Goal: Transaction & Acquisition: Purchase product/service

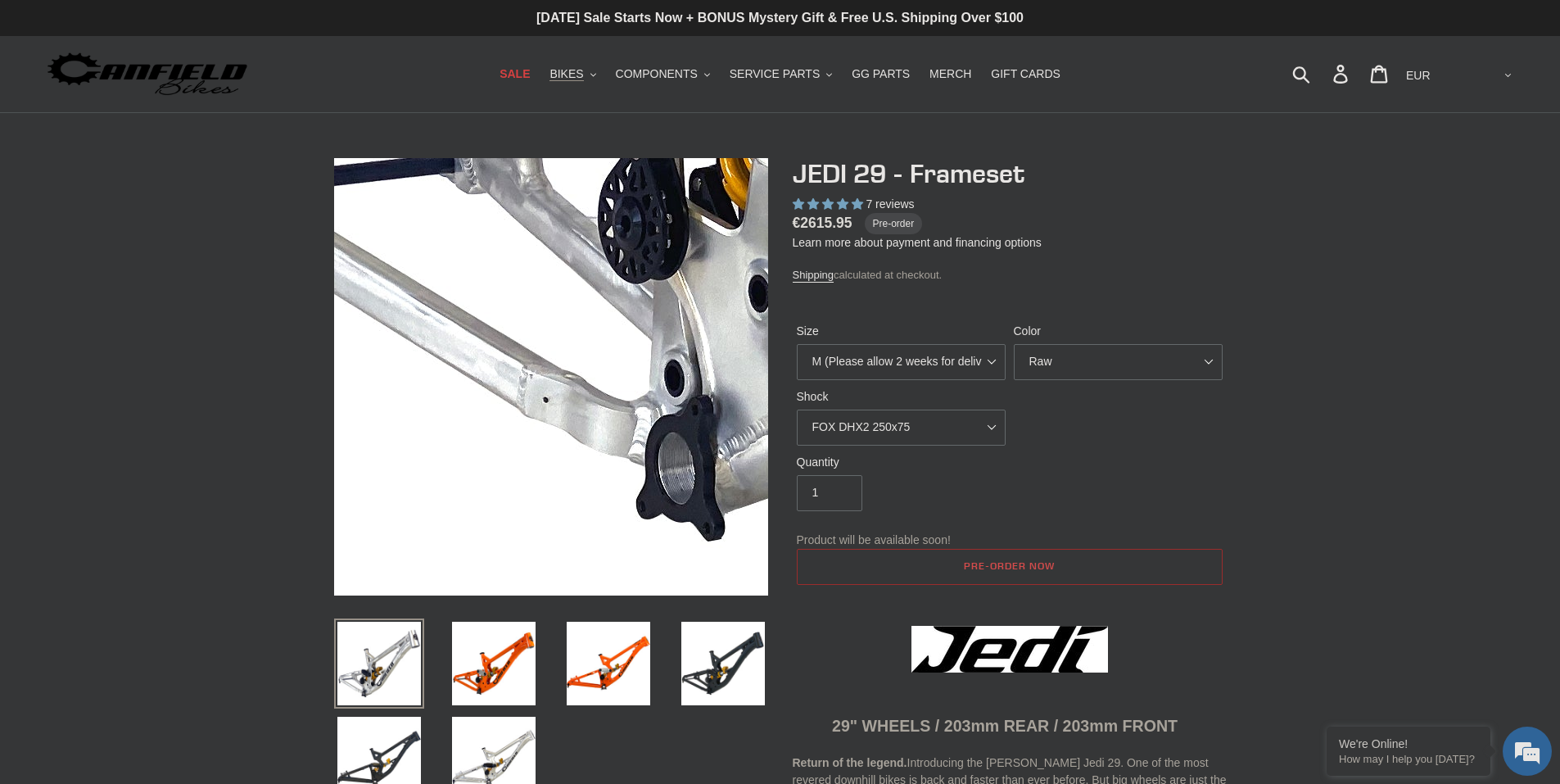
select select "highest-rating"
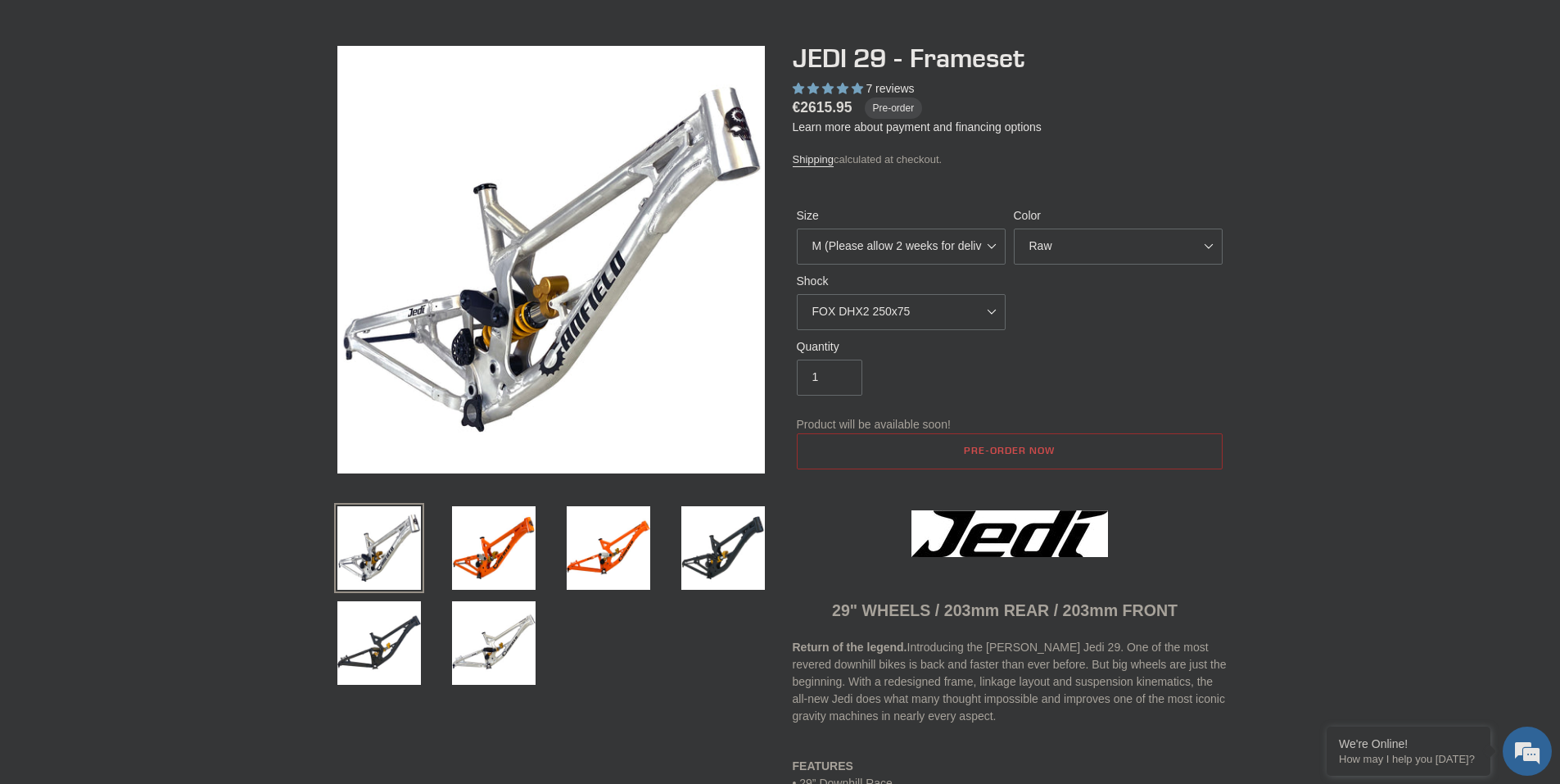
scroll to position [55, 0]
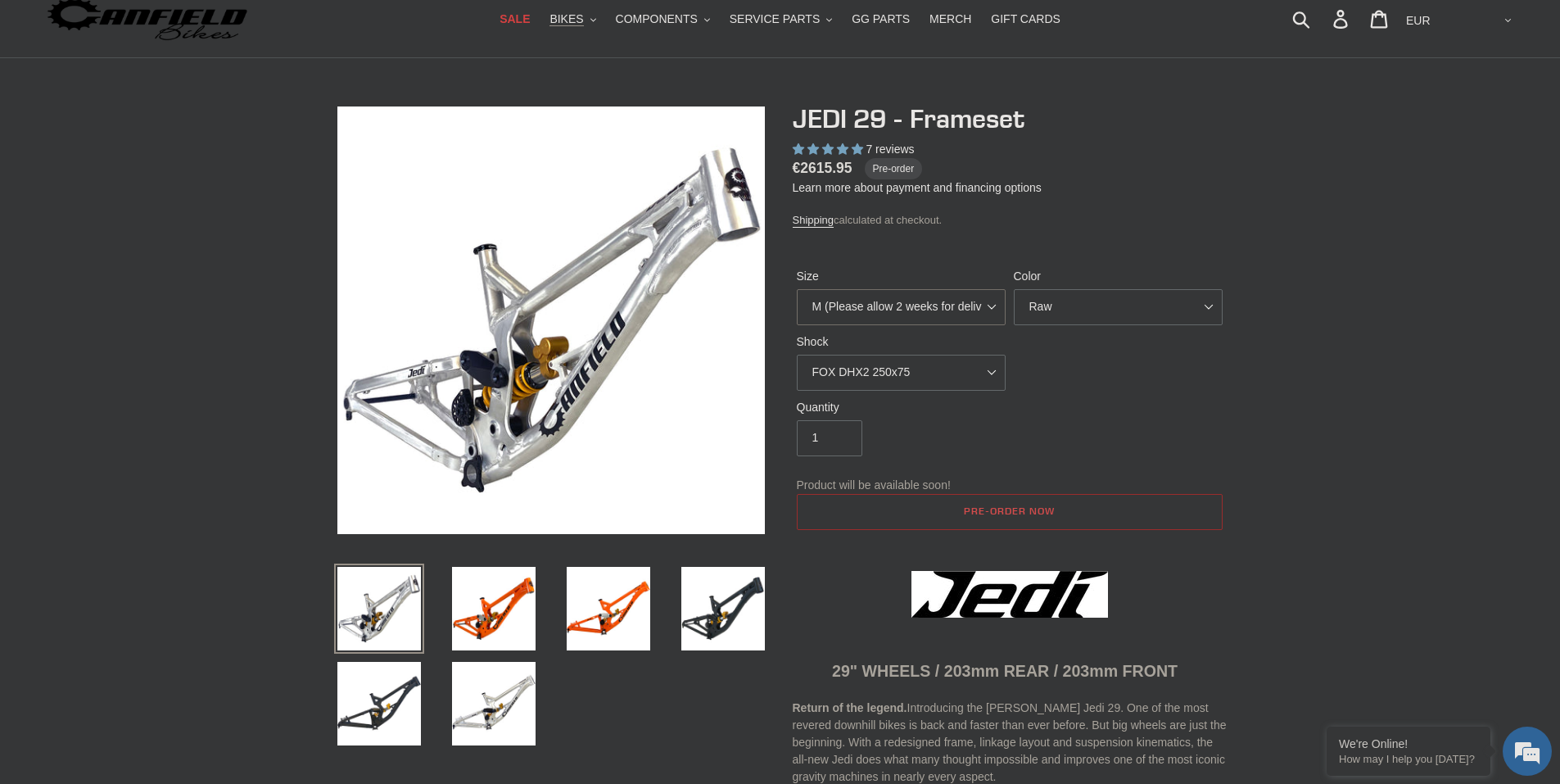
click at [996, 312] on select "M (Please allow 2 weeks for delivery) L (Please allow 2 weeks for delivery) XL" at bounding box center [900, 307] width 209 height 36
select select "XL"
click at [797, 289] on select "M (Please allow 2 weeks for delivery) L (Please allow 2 weeks for delivery) XL" at bounding box center [900, 307] width 209 height 36
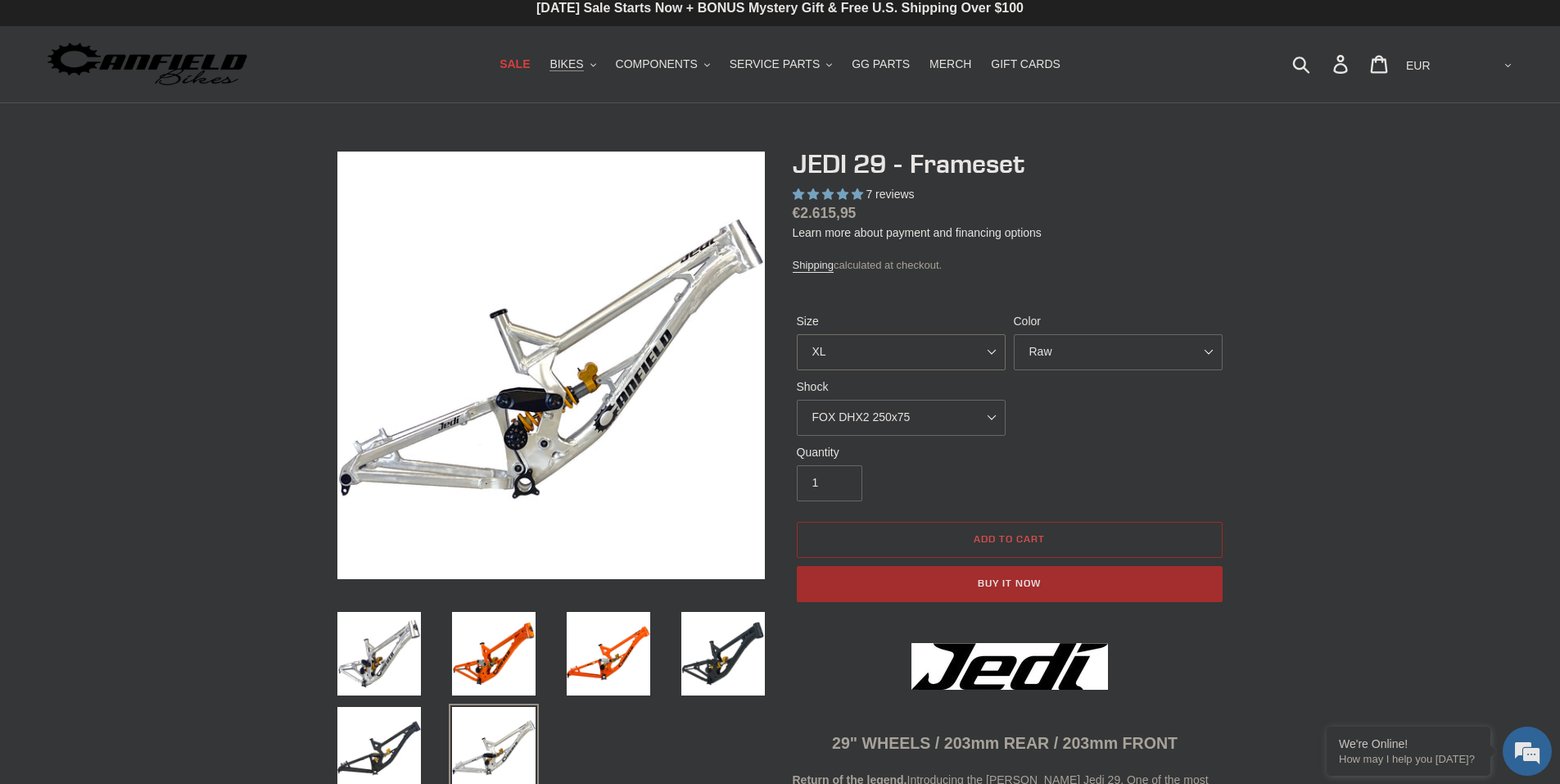
scroll to position [0, 0]
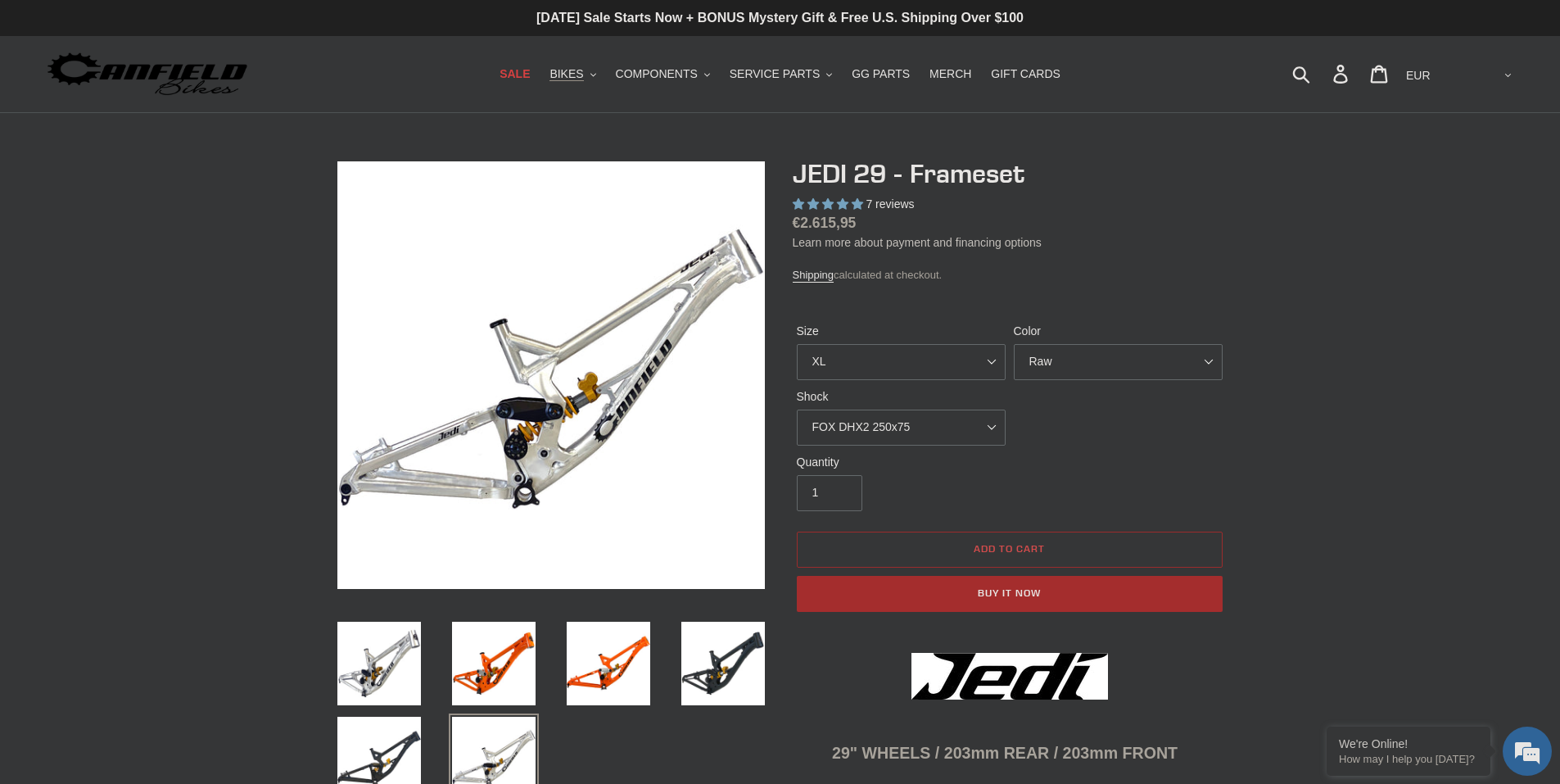
click at [871, 239] on link "Learn more about payment and financing options" at bounding box center [917, 243] width 249 height 13
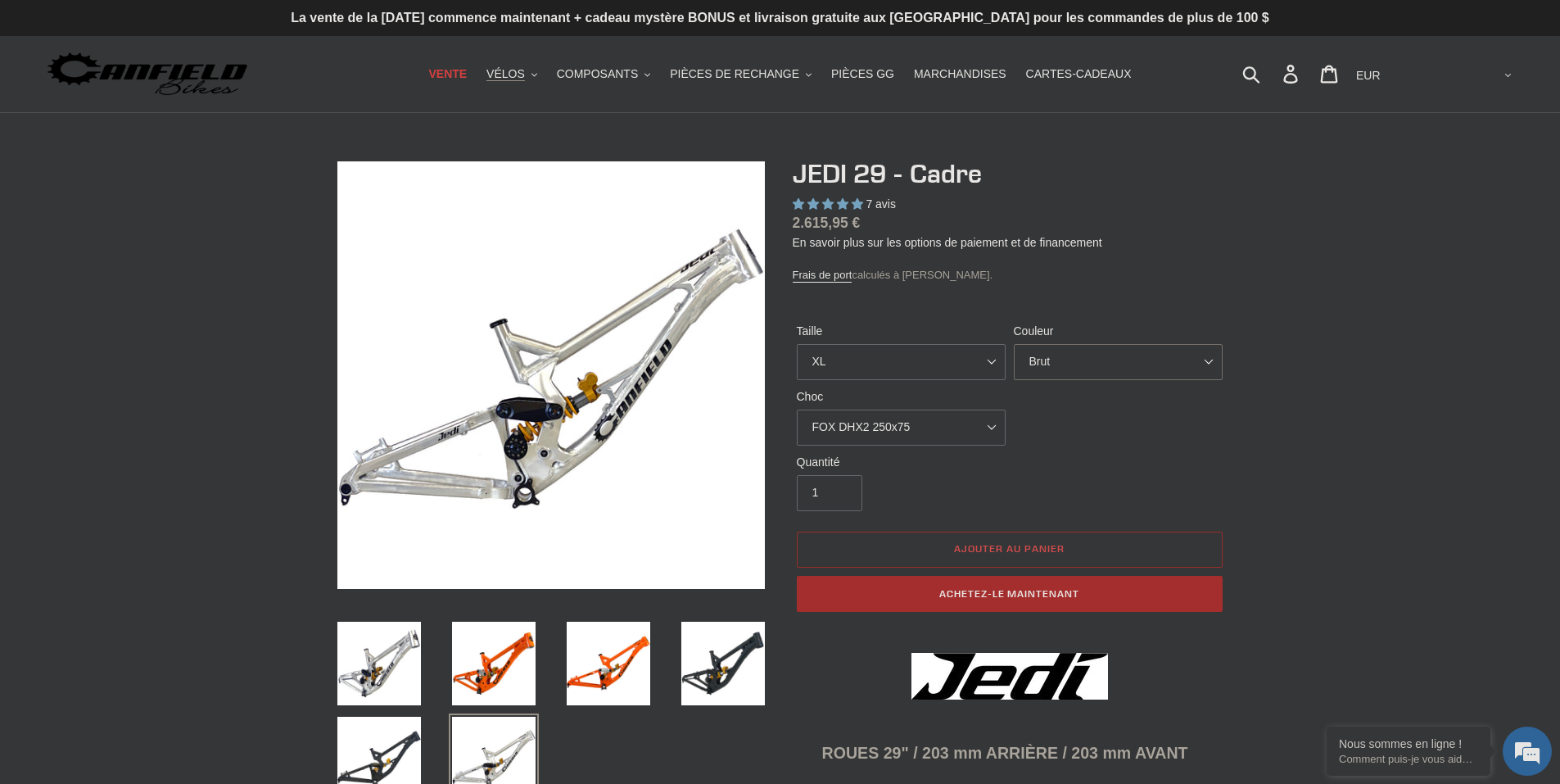
click at [1091, 367] on select "Orange Brut Noir furtif" at bounding box center [1118, 362] width 209 height 36
select select "Stealth Black"
click at [1014, 344] on select "Orange Brut Noir furtif" at bounding box center [1118, 362] width 209 height 36
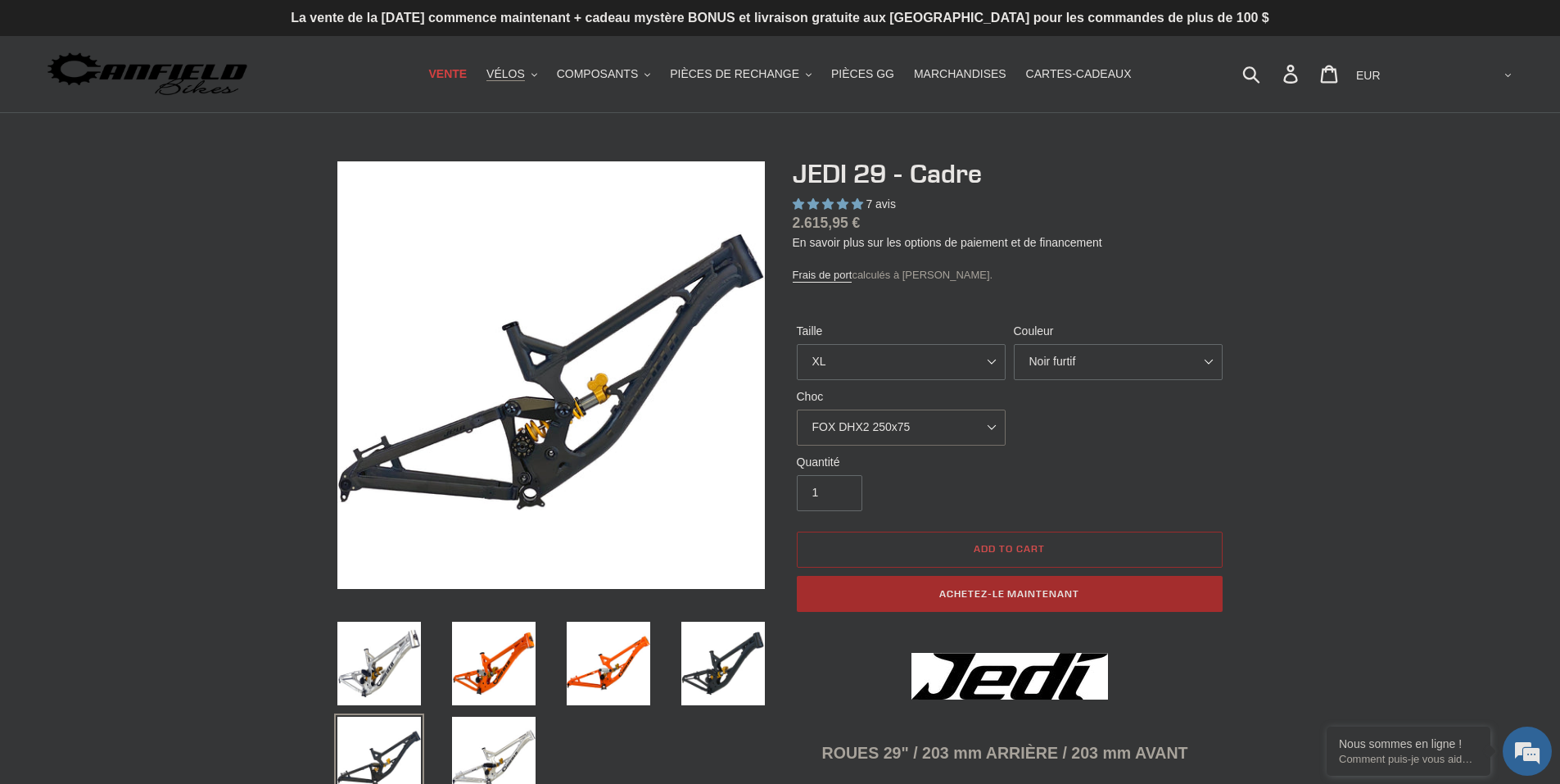
click at [933, 430] on select "Pas de choc FOX DHX2 250x75 RockShox Vivid Ultimate DH 250x75 EXT e-Storia LOX …" at bounding box center [900, 428] width 209 height 36
click at [1073, 478] on div "Quantité 1" at bounding box center [1010, 486] width 434 height 65
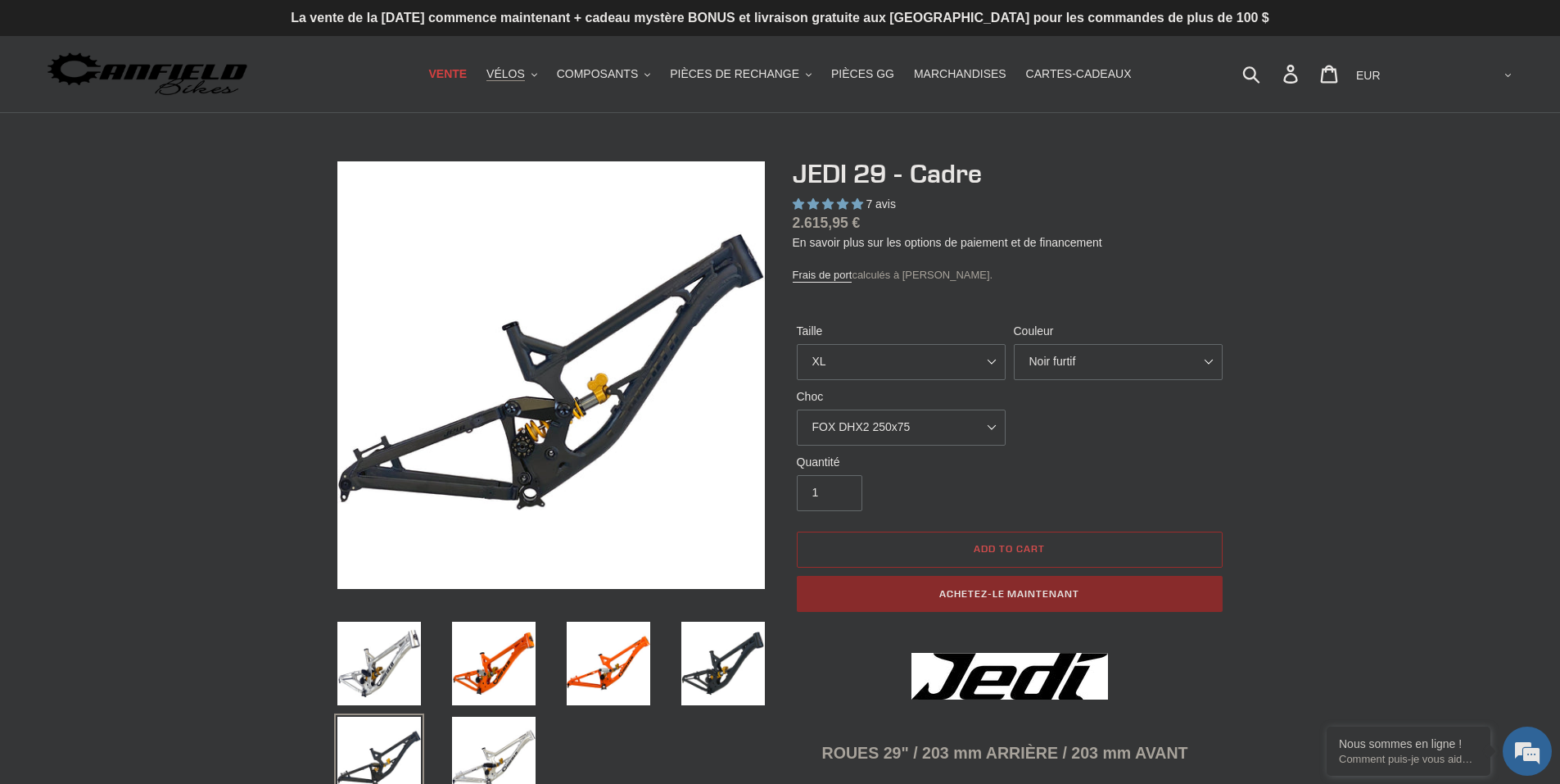
click at [1035, 593] on font "Achetez-le maintenant" at bounding box center [1010, 593] width 140 height 13
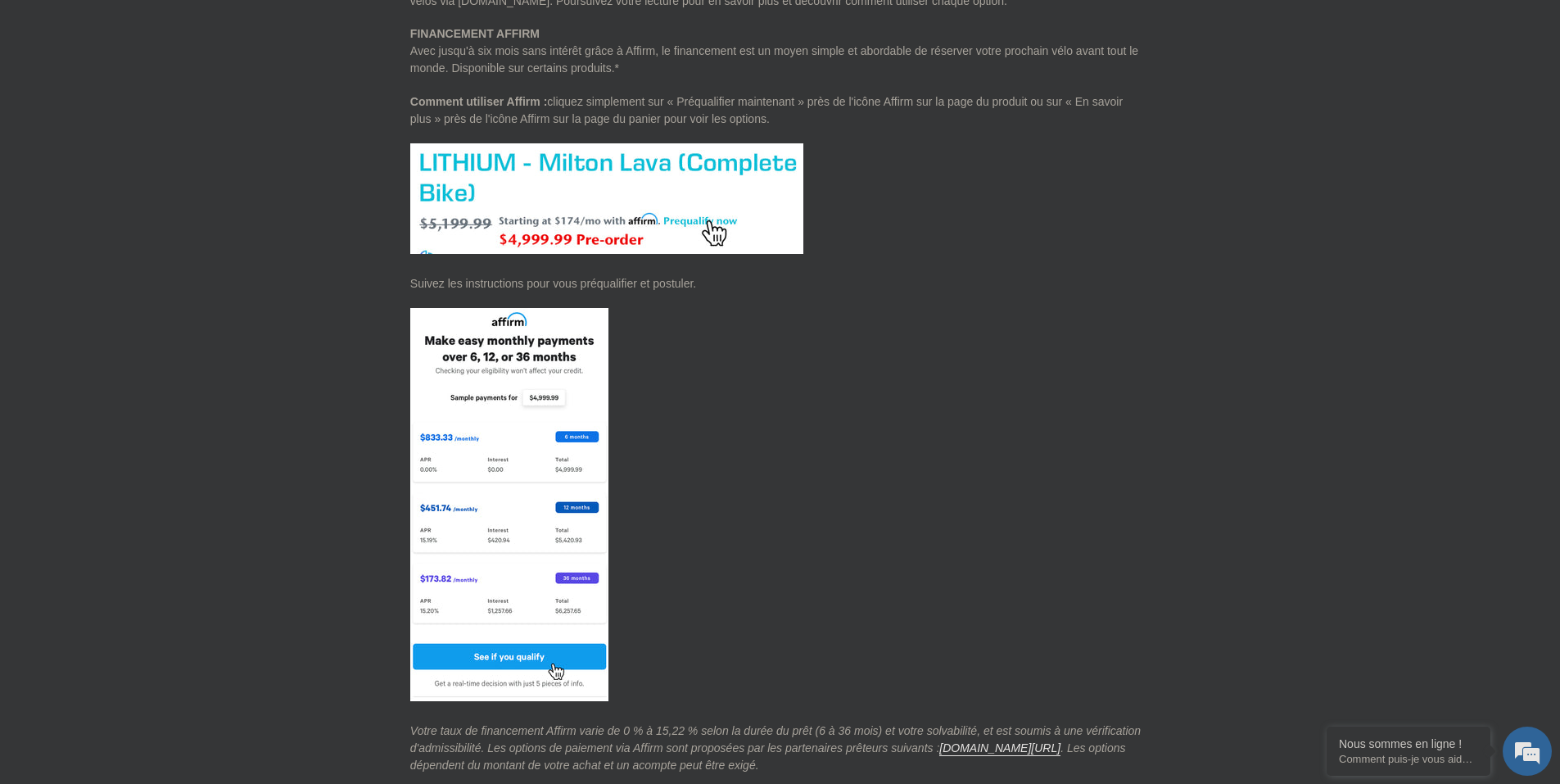
scroll to position [776, 0]
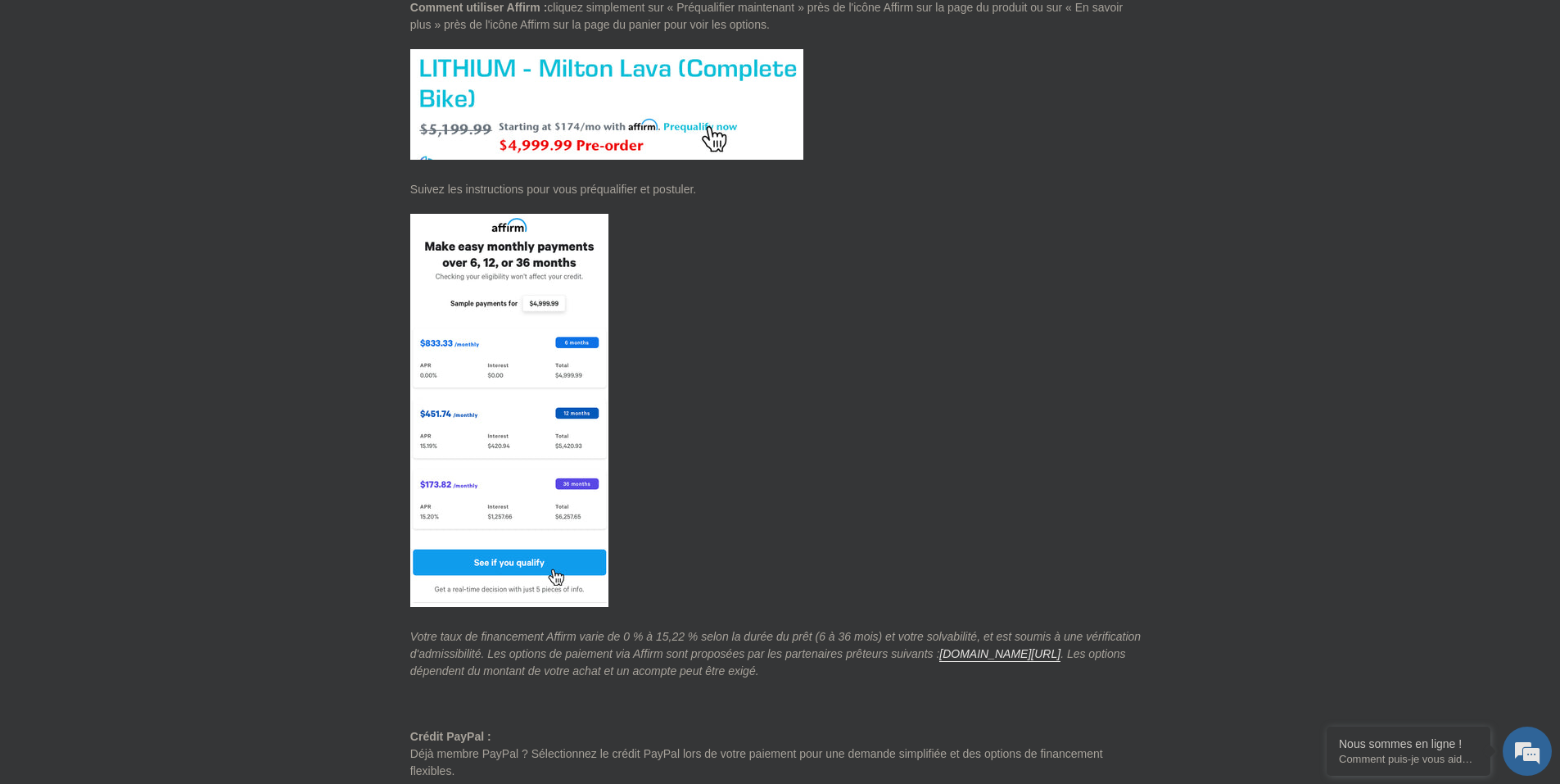
click at [912, 555] on p at bounding box center [780, 413] width 739 height 398
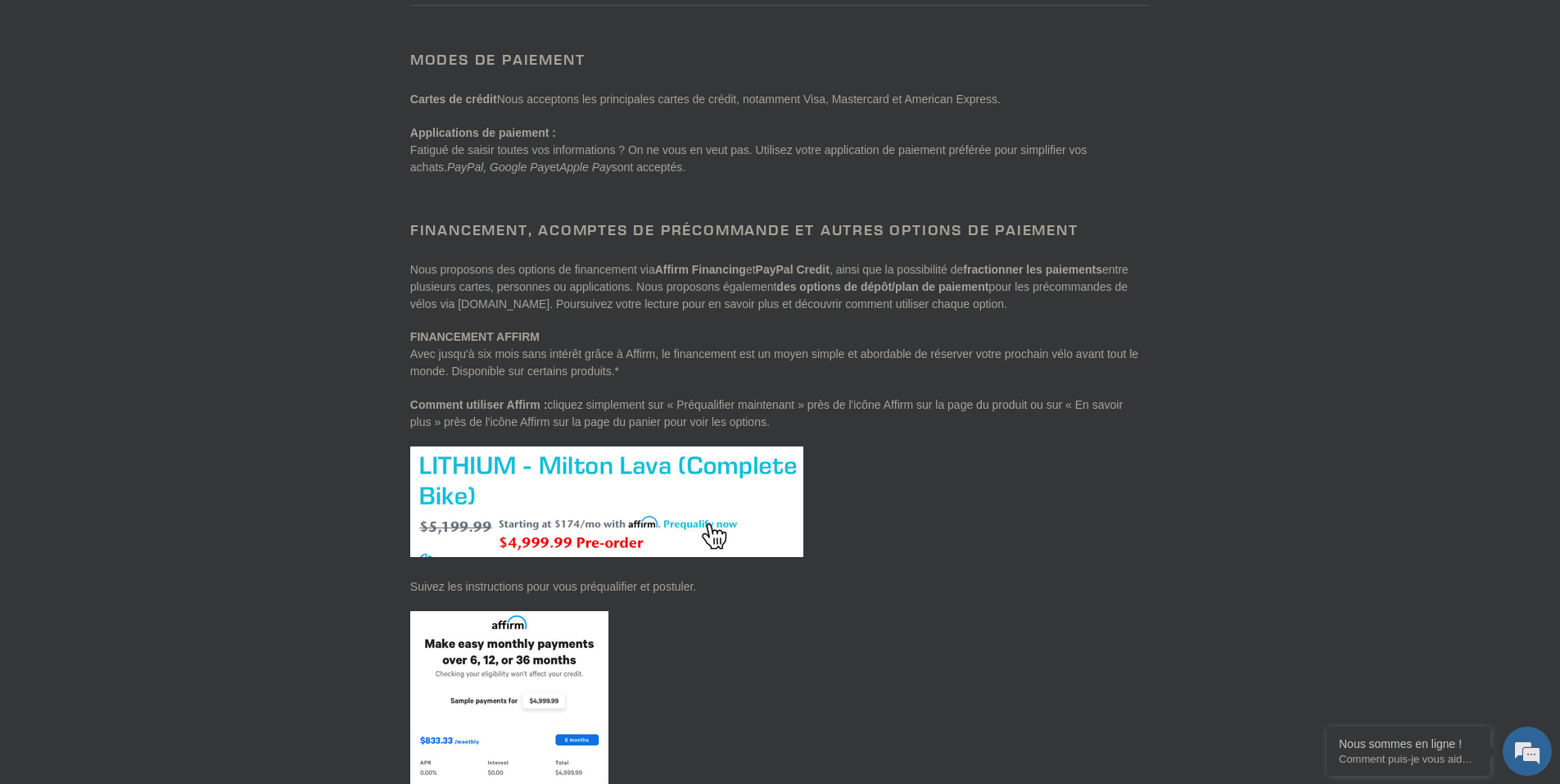
scroll to position [0, 0]
